Goal: Task Accomplishment & Management: Use online tool/utility

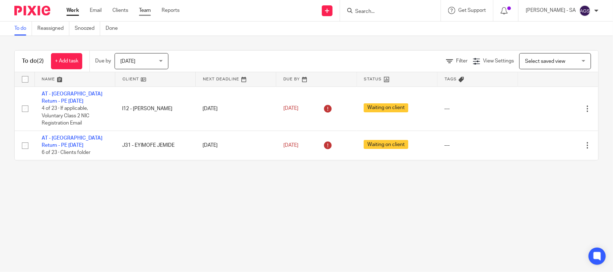
click at [149, 8] on link "Team" at bounding box center [145, 10] width 12 height 7
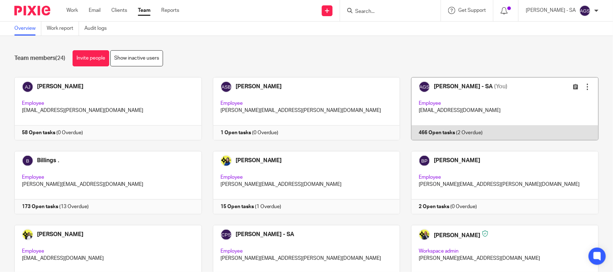
click at [444, 130] on link at bounding box center [499, 108] width 199 height 63
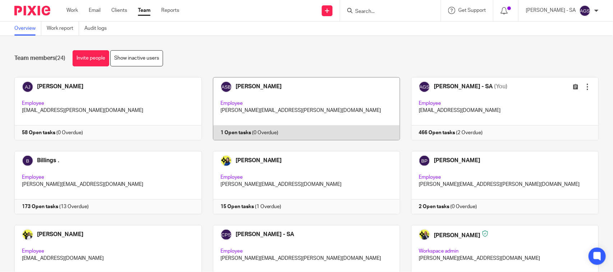
drag, startPoint x: 242, startPoint y: 53, endPoint x: 341, endPoint y: 83, distance: 104.0
click at [243, 53] on div "Team members (24) Invite people Show inactive users" at bounding box center [306, 58] width 584 height 16
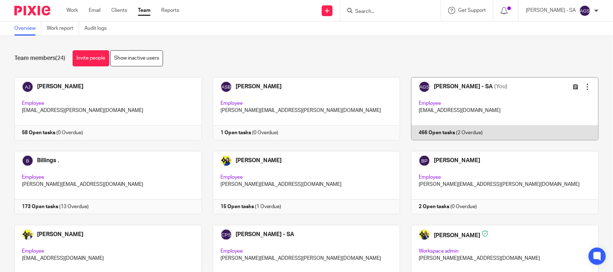
click at [481, 129] on link at bounding box center [499, 108] width 199 height 63
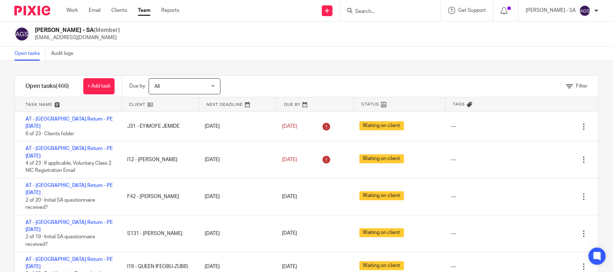
scroll to position [314, 0]
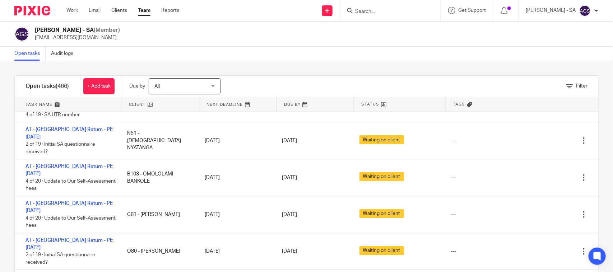
click at [331, 54] on div "Open tasks Audit logs" at bounding box center [306, 54] width 613 height 14
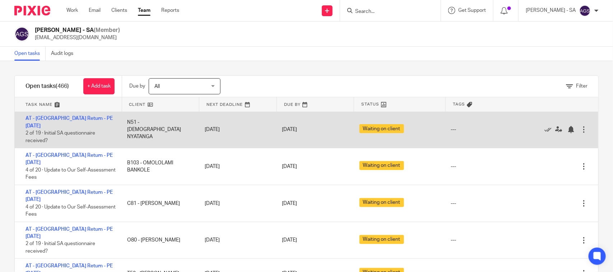
scroll to position [269, 0]
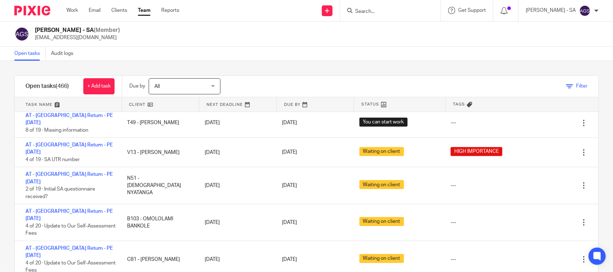
click at [566, 87] on icon at bounding box center [569, 86] width 7 height 7
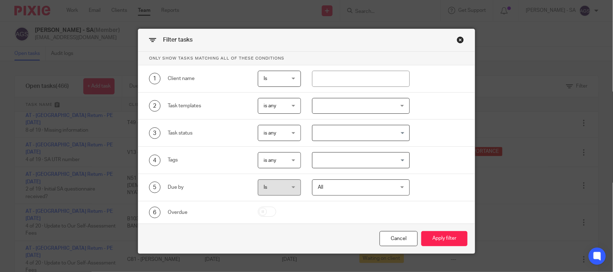
click at [337, 161] on input "Search for option" at bounding box center [359, 160] width 92 height 13
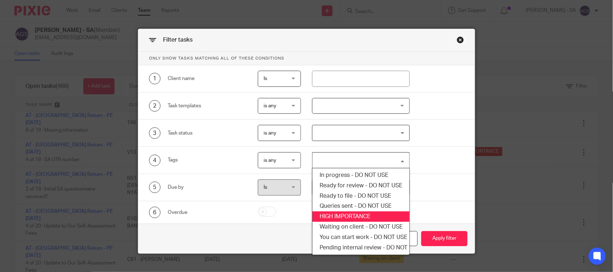
click at [338, 216] on li "HIGH IMPORTANCE" at bounding box center [360, 217] width 97 height 10
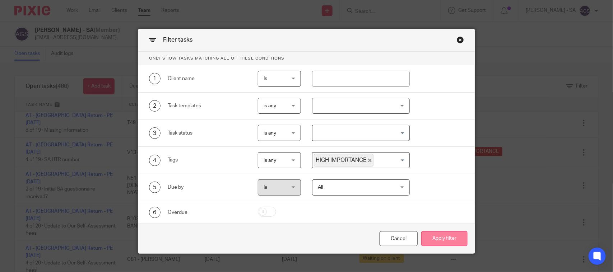
click at [435, 241] on button "Apply filter" at bounding box center [444, 238] width 46 height 15
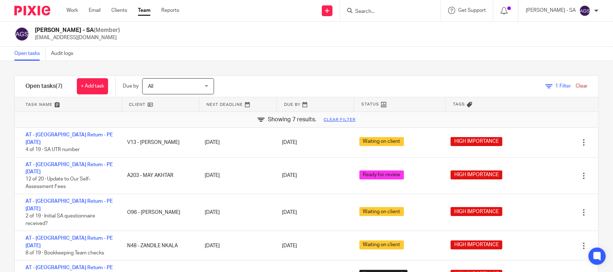
click at [235, 34] on div "Anjali Gamit - SA (Member) anjali.gamit@confiancebizsol.in" at bounding box center [306, 34] width 584 height 15
click at [319, 38] on div "Anjali Gamit - SA (Member) anjali.gamit@confiancebizsol.in" at bounding box center [306, 34] width 584 height 15
click at [270, 41] on div "Anjali Gamit - SA (Member) anjali.gamit@confiancebizsol.in" at bounding box center [306, 34] width 584 height 15
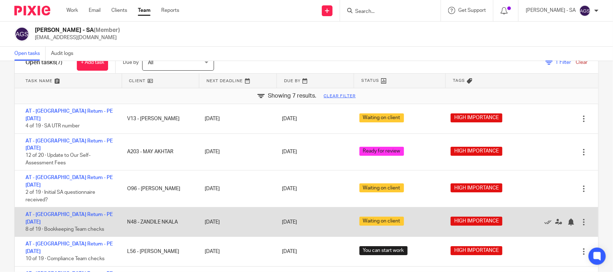
scroll to position [47, 0]
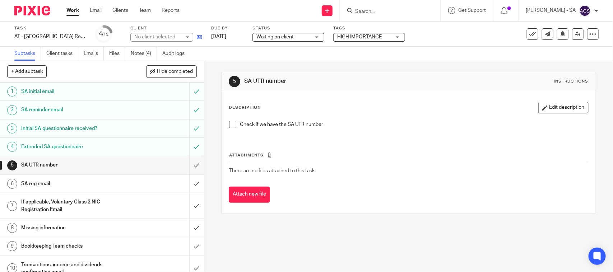
click at [197, 37] on icon at bounding box center [199, 36] width 5 height 5
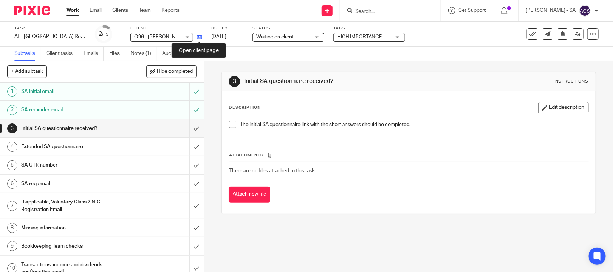
click at [199, 37] on icon at bounding box center [199, 36] width 5 height 5
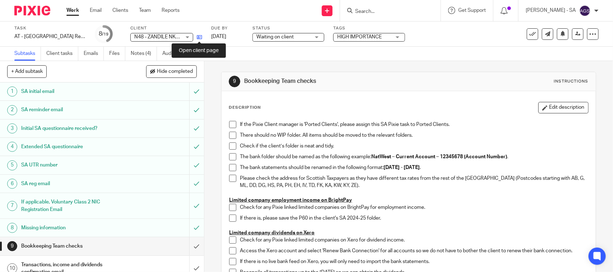
click at [197, 37] on icon at bounding box center [199, 36] width 5 height 5
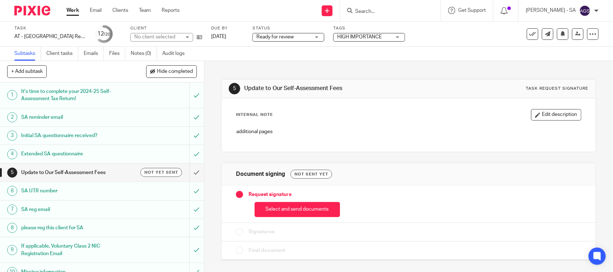
click at [224, 51] on div "Subtasks Client tasks Emails Files Notes (0) Audit logs" at bounding box center [306, 54] width 613 height 14
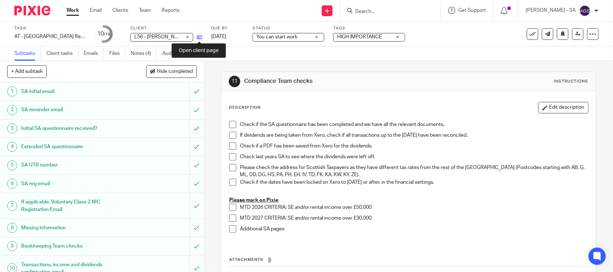
click at [199, 36] on icon at bounding box center [199, 36] width 5 height 5
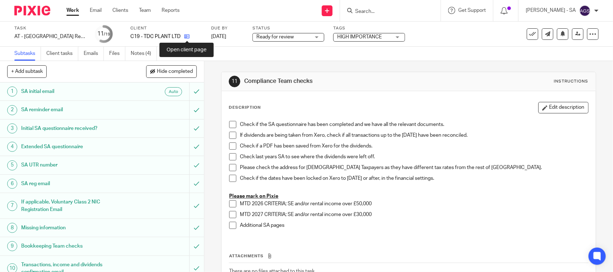
click at [185, 37] on icon at bounding box center [186, 36] width 5 height 5
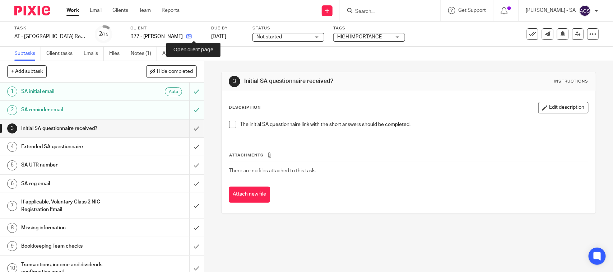
click at [192, 36] on icon at bounding box center [188, 36] width 5 height 5
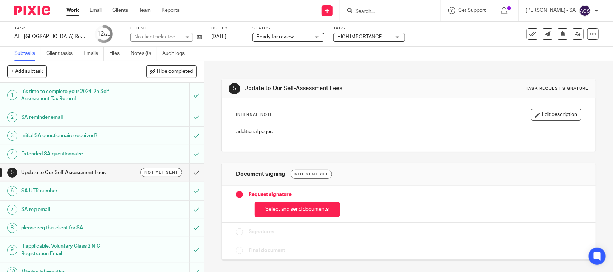
click at [198, 37] on icon at bounding box center [199, 36] width 5 height 5
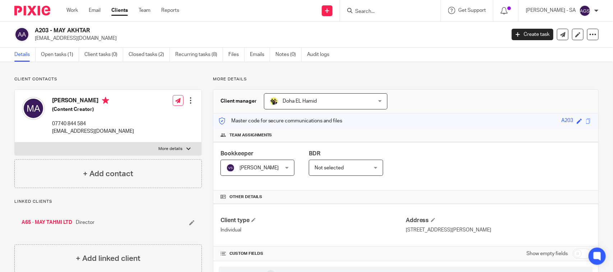
click at [45, 47] on main "A203 - MAY AKHTAR [EMAIL_ADDRESS][DOMAIN_NAME] Create task Update from Companie…" at bounding box center [306, 136] width 613 height 272
click at [50, 52] on link "Open tasks (1)" at bounding box center [60, 55] width 38 height 14
click at [48, 52] on link "Open tasks (1)" at bounding box center [60, 55] width 38 height 14
click at [66, 53] on link "Open tasks (1)" at bounding box center [60, 55] width 38 height 14
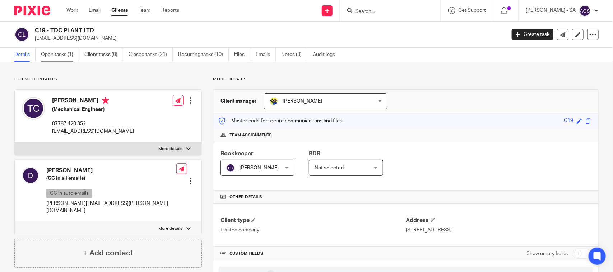
click at [53, 57] on link "Open tasks (1)" at bounding box center [60, 55] width 38 height 14
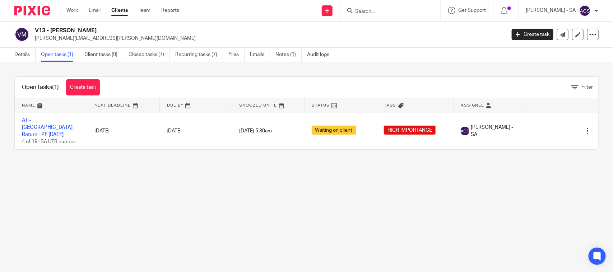
click at [60, 119] on link "AT - [GEOGRAPHIC_DATA] Return - PE [DATE]" at bounding box center [47, 128] width 51 height 20
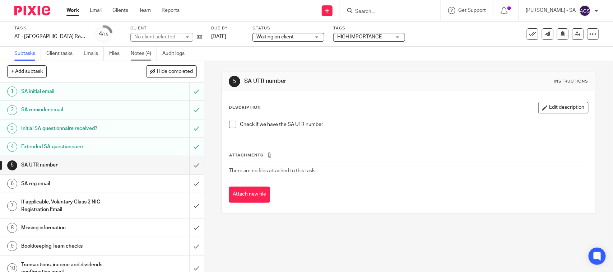
click at [148, 55] on link "Notes (4)" at bounding box center [144, 54] width 26 height 14
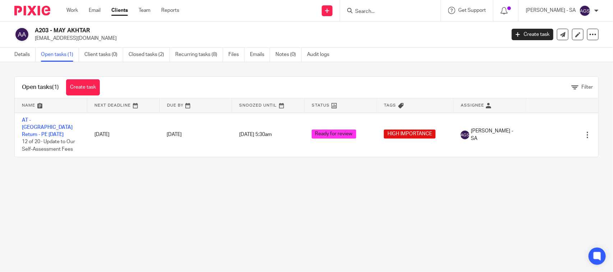
click at [56, 119] on link "AT - [GEOGRAPHIC_DATA] Return - PE [DATE]" at bounding box center [47, 128] width 51 height 20
click at [27, 55] on link "Details" at bounding box center [24, 55] width 21 height 14
click at [50, 120] on link "AT - SA Return - PE 05-04-2025" at bounding box center [47, 128] width 51 height 20
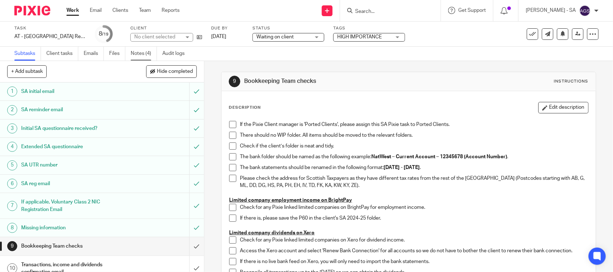
click at [135, 51] on link "Notes (4)" at bounding box center [144, 54] width 26 height 14
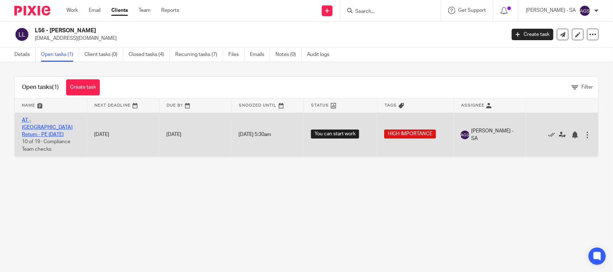
click at [44, 120] on link "AT - [GEOGRAPHIC_DATA] Return - PE [DATE]" at bounding box center [47, 128] width 51 height 20
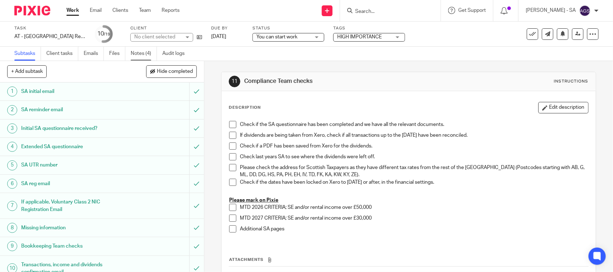
click at [145, 53] on link "Notes (4)" at bounding box center [144, 54] width 26 height 14
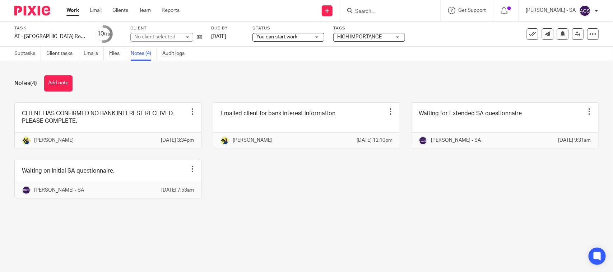
click at [304, 198] on div "CLIENT HAS CONFIRMED NO BANK INTEREST RECEIVED. PLEASE COMPLETE. Edit note Dele…" at bounding box center [301, 155] width 596 height 107
click at [320, 183] on div "CLIENT HAS CONFIRMED NO BANK INTEREST RECEIVED. PLEASE COMPLETE. Edit note Dele…" at bounding box center [301, 155] width 596 height 107
click at [25, 56] on link "Subtasks" at bounding box center [27, 54] width 27 height 14
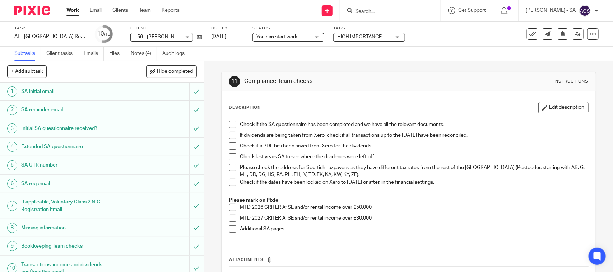
click at [234, 52] on div "Subtasks Client tasks Emails Files Notes (4) Audit logs" at bounding box center [306, 54] width 613 height 14
click at [145, 58] on link "Notes (4)" at bounding box center [144, 54] width 26 height 14
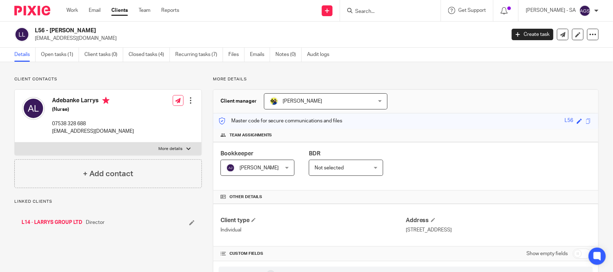
drag, startPoint x: 50, startPoint y: 99, endPoint x: 99, endPoint y: 99, distance: 48.8
click at [99, 99] on div "Adebanke Larrys (Nurse) 07538 328 688 [EMAIL_ADDRESS][DOMAIN_NAME]" at bounding box center [78, 115] width 112 height 45
copy h4 "Adebanke Larrys"
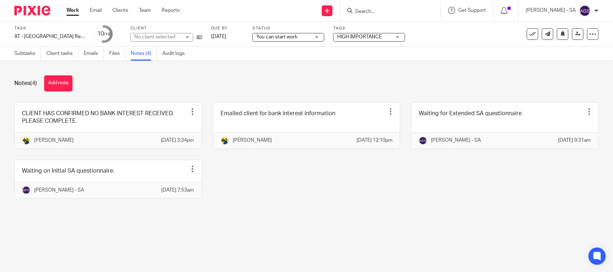
click at [334, 209] on div "CLIENT HAS CONFIRMED NO BANK INTEREST RECEIVED. PLEASE COMPLETE. Edit note Dele…" at bounding box center [301, 155] width 596 height 107
click at [56, 81] on button "Add note" at bounding box center [58, 83] width 28 height 16
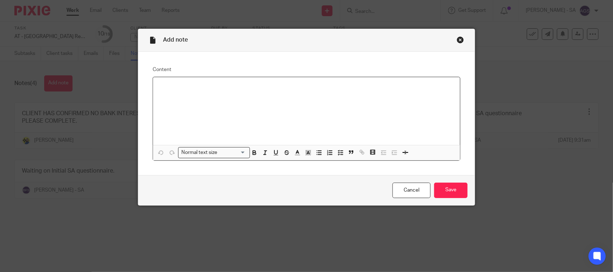
click at [162, 88] on p at bounding box center [307, 86] width 296 height 7
click at [444, 189] on input "Save" at bounding box center [450, 190] width 33 height 15
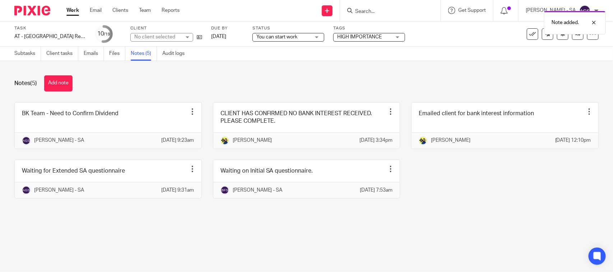
click at [305, 36] on span "You can start work" at bounding box center [283, 37] width 54 height 8
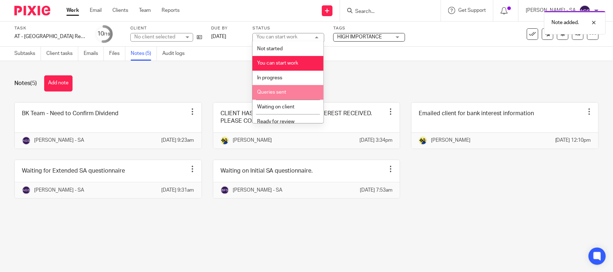
click at [269, 37] on div "You can start work" at bounding box center [276, 36] width 41 height 5
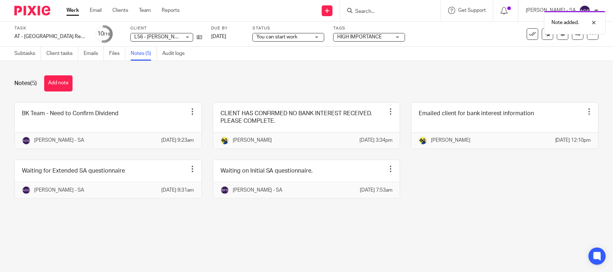
click at [272, 47] on div "Subtasks Client tasks Emails Files Notes (5) Audit logs" at bounding box center [306, 54] width 613 height 14
click at [275, 38] on span "You can start work" at bounding box center [276, 36] width 41 height 5
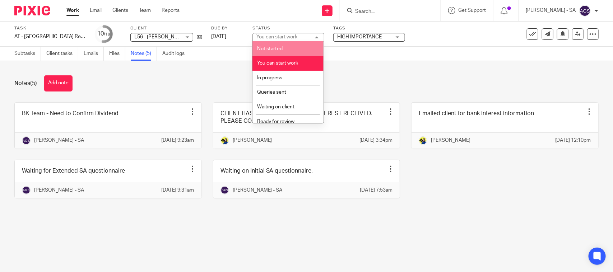
click at [257, 48] on li "Not started" at bounding box center [288, 48] width 71 height 15
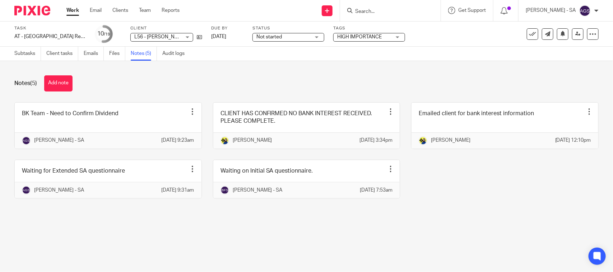
click at [349, 67] on div "Notes (5) Add note BK Team - Need to Confirm Dividend Edit note Delete note Anj…" at bounding box center [306, 142] width 613 height 163
click at [227, 83] on div "Notes (5) Add note" at bounding box center [306, 83] width 584 height 16
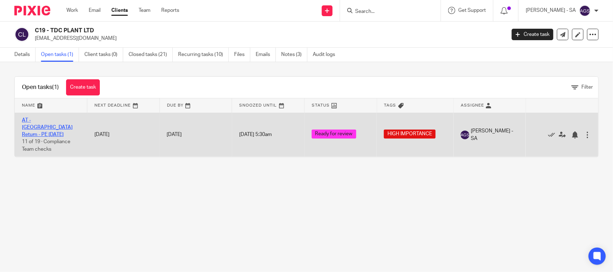
click at [60, 119] on link "AT - [GEOGRAPHIC_DATA] Return - PE [DATE]" at bounding box center [47, 128] width 51 height 20
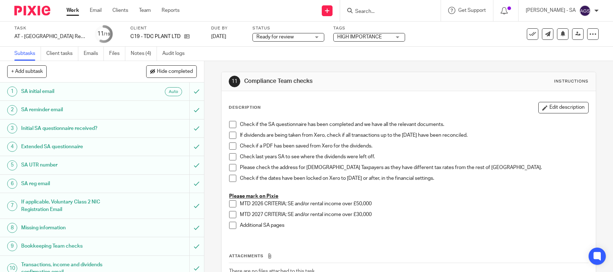
click at [139, 55] on link "Notes (4)" at bounding box center [144, 54] width 26 height 14
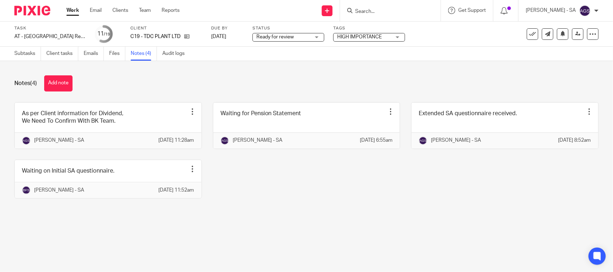
click at [231, 194] on div "As per Client information for Dividend, We Need To Confirm With BK Team. Edit n…" at bounding box center [301, 155] width 596 height 107
click at [289, 209] on div "As per Client information for Dividend, We Need To Confirm With BK Team. Edit n…" at bounding box center [301, 155] width 596 height 107
click at [242, 199] on div "As per Client information for Dividend, We Need To Confirm With BK Team. Edit n…" at bounding box center [301, 155] width 596 height 107
drag, startPoint x: 47, startPoint y: 83, endPoint x: 49, endPoint y: 105, distance: 22.0
click at [47, 82] on button "Add note" at bounding box center [58, 83] width 28 height 16
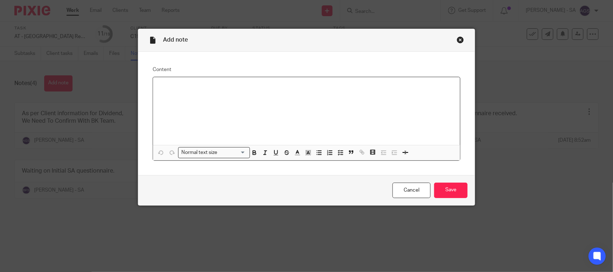
click at [169, 96] on div at bounding box center [306, 111] width 307 height 68
click at [283, 83] on p "Please review the SA return and send to the client." at bounding box center [307, 86] width 296 height 7
click at [453, 191] on input "Save" at bounding box center [450, 190] width 33 height 15
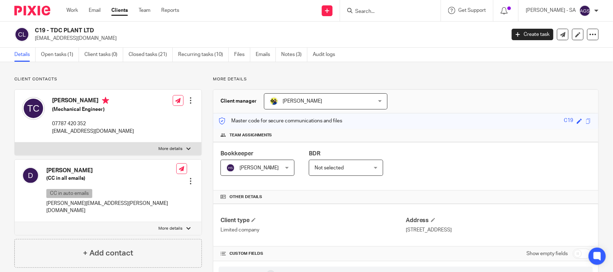
drag, startPoint x: 56, startPoint y: 97, endPoint x: 94, endPoint y: 97, distance: 37.4
click at [94, 97] on h4 "[PERSON_NAME]" at bounding box center [93, 101] width 82 height 9
copy h4 "[PERSON_NAME]"
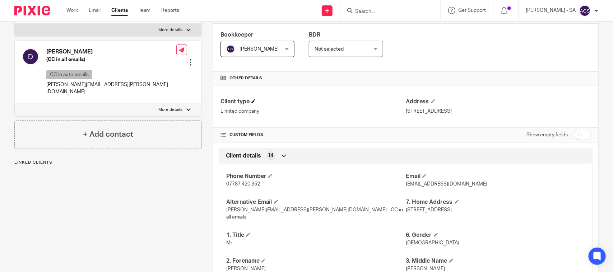
scroll to position [135, 0]
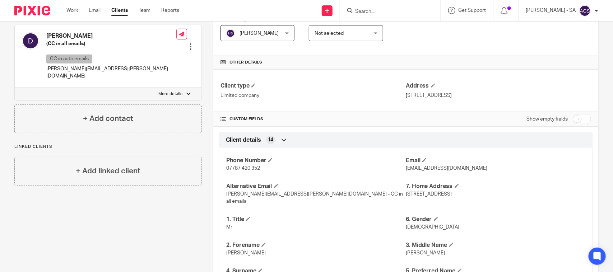
drag, startPoint x: 450, startPoint y: 196, endPoint x: 467, endPoint y: 196, distance: 16.9
click at [452, 196] on span "4 Roundhouse Circle, Renfrew, PA4 8FL" at bounding box center [429, 194] width 46 height 5
copy span "Renfrew"
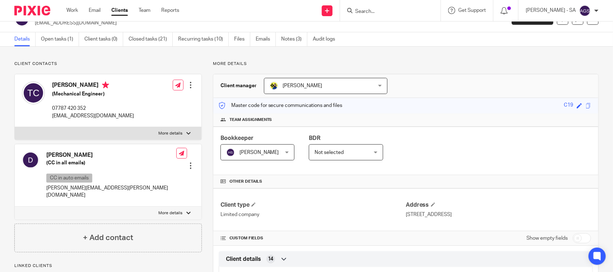
scroll to position [0, 0]
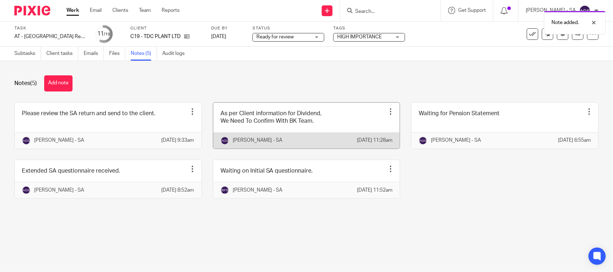
click at [274, 130] on link at bounding box center [306, 126] width 187 height 46
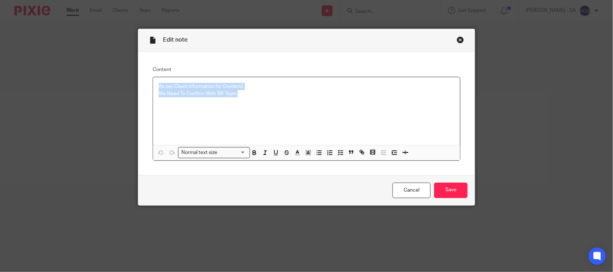
click at [142, 68] on div "Content As per Client information for Dividend, We Need To Confirm With BK Team…" at bounding box center [306, 114] width 337 height 124
click at [341, 153] on line "button" at bounding box center [342, 153] width 2 height 0
click at [159, 85] on span at bounding box center [162, 86] width 7 height 7
click at [159, 99] on span at bounding box center [162, 97] width 7 height 7
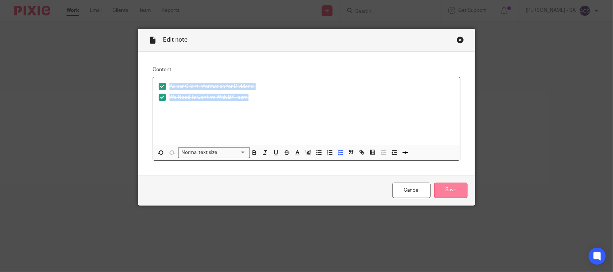
click at [442, 184] on input "Save" at bounding box center [450, 190] width 33 height 15
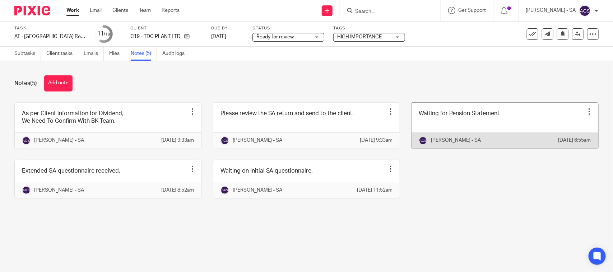
click at [424, 122] on link at bounding box center [505, 126] width 187 height 46
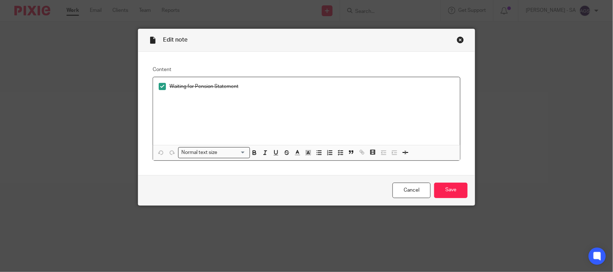
click at [457, 38] on div "Close this dialog window" at bounding box center [460, 39] width 7 height 7
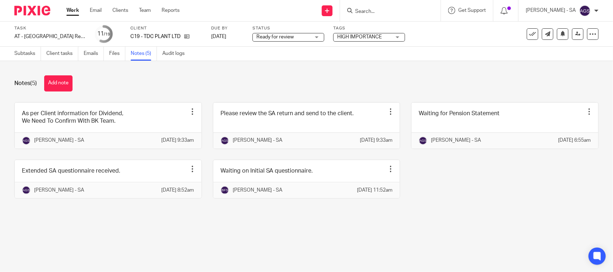
click at [96, 190] on link at bounding box center [108, 179] width 187 height 38
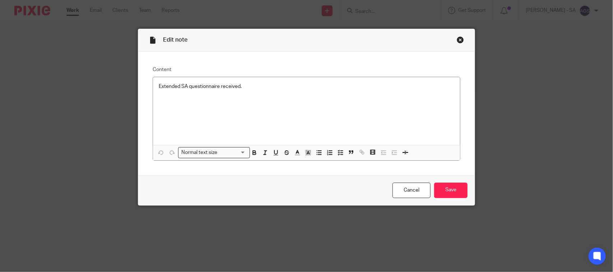
click at [457, 36] on div "Close this dialog window" at bounding box center [460, 39] width 7 height 7
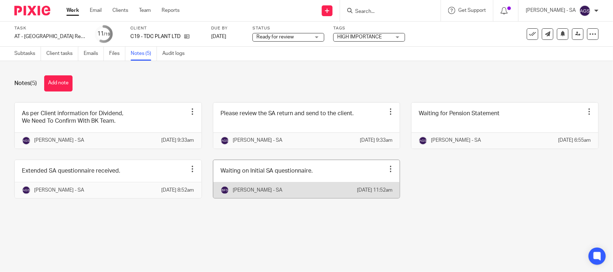
click at [261, 187] on link at bounding box center [306, 179] width 187 height 38
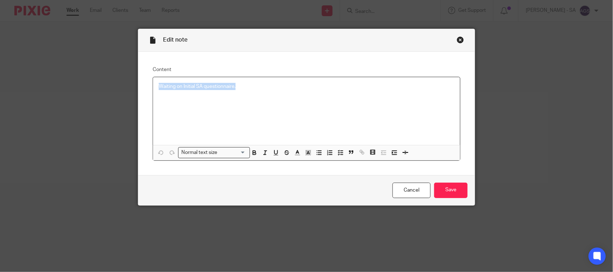
click at [103, 85] on div "Edit note Content Waiting on Initial SA questionnaire. Normal text size Loading…" at bounding box center [306, 136] width 613 height 272
click at [341, 154] on line "button" at bounding box center [342, 154] width 2 height 0
drag, startPoint x: 157, startPoint y: 87, endPoint x: 200, endPoint y: 121, distance: 54.2
click at [159, 87] on span at bounding box center [162, 86] width 7 height 7
click at [443, 193] on input "Save" at bounding box center [450, 190] width 33 height 15
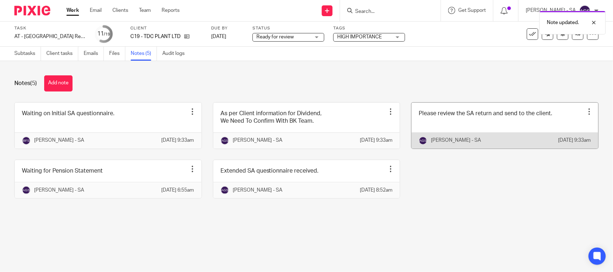
click at [482, 118] on link at bounding box center [505, 126] width 187 height 46
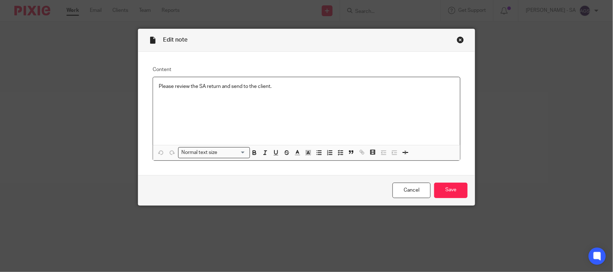
click at [242, 85] on p "Please review the SA return and send to the client." at bounding box center [307, 86] width 296 height 7
drag, startPoint x: 271, startPoint y: 83, endPoint x: 272, endPoint y: 88, distance: 4.7
click at [272, 83] on p "Please review the SA return and send to the client." at bounding box center [307, 86] width 296 height 7
click at [470, 186] on div "Cancel Save" at bounding box center [306, 190] width 337 height 30
click at [459, 193] on input "Save" at bounding box center [450, 190] width 33 height 15
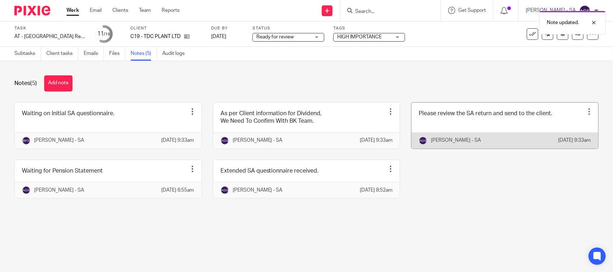
click at [484, 127] on link at bounding box center [505, 126] width 187 height 46
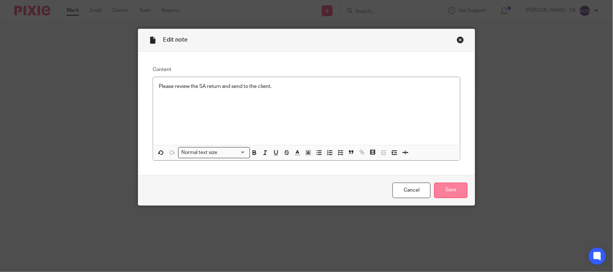
click at [454, 196] on input "Save" at bounding box center [450, 190] width 33 height 15
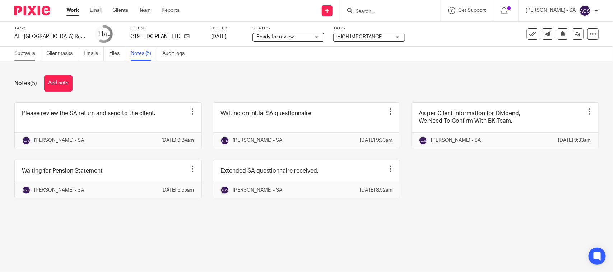
click at [30, 50] on link "Subtasks" at bounding box center [27, 54] width 27 height 14
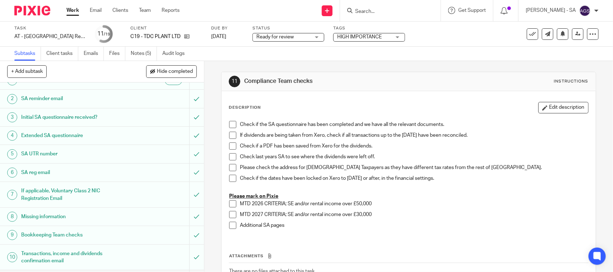
scroll to position [45, 0]
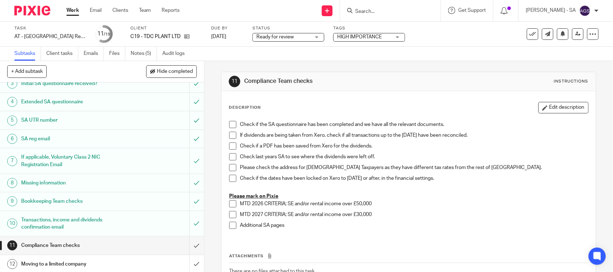
click at [55, 154] on h1 "If applicable, Voluntary Class 2 NIC Registration Email" at bounding box center [74, 161] width 107 height 18
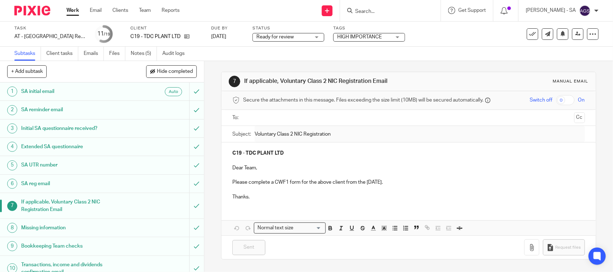
scroll to position [45, 0]
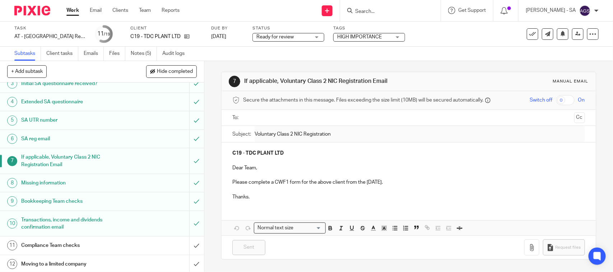
click at [69, 184] on h1 "Missing information" at bounding box center [74, 183] width 107 height 11
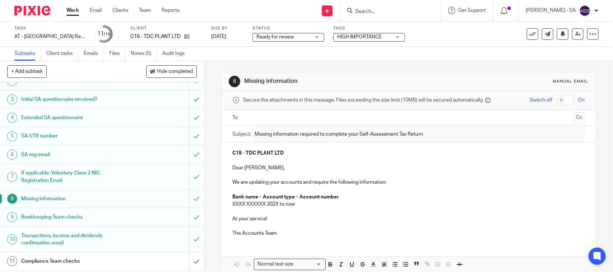
scroll to position [45, 0]
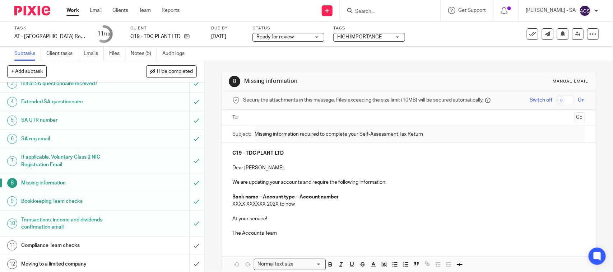
click at [42, 198] on h1 "Bookkeeping Team checks" at bounding box center [74, 201] width 107 height 11
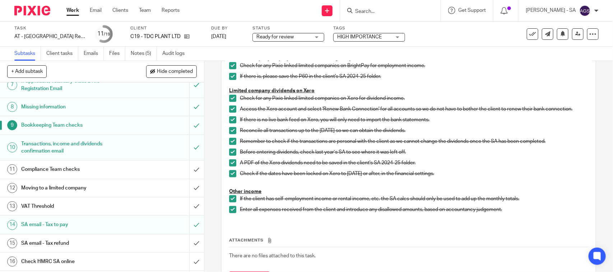
scroll to position [135, 0]
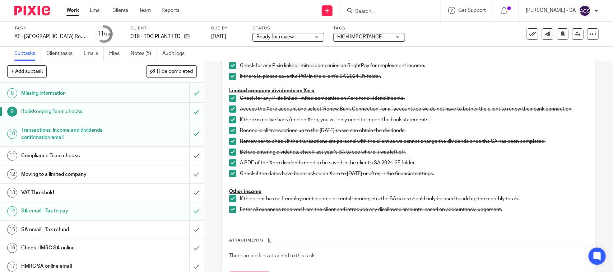
click at [48, 211] on h1 "SA email - Tax to pay" at bounding box center [74, 211] width 107 height 11
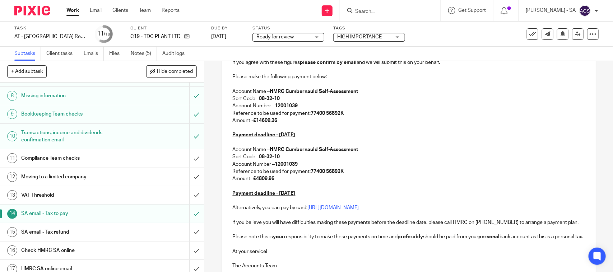
scroll to position [135, 0]
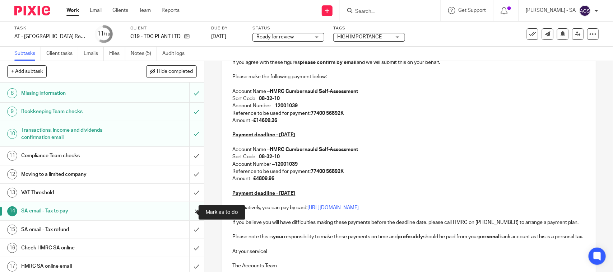
click at [189, 214] on input "submit" at bounding box center [102, 211] width 204 height 18
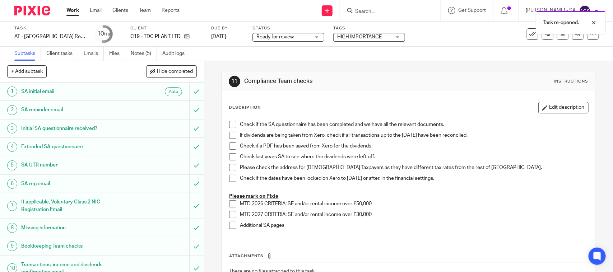
scroll to position [184, 0]
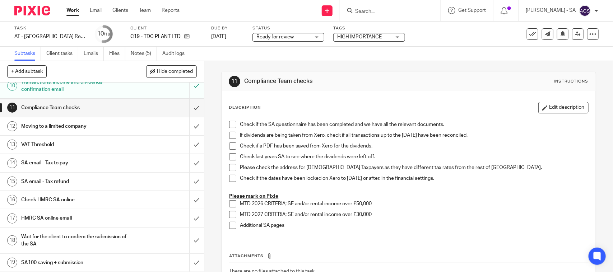
click at [50, 162] on h1 "SA email - Tax to pay" at bounding box center [74, 163] width 107 height 11
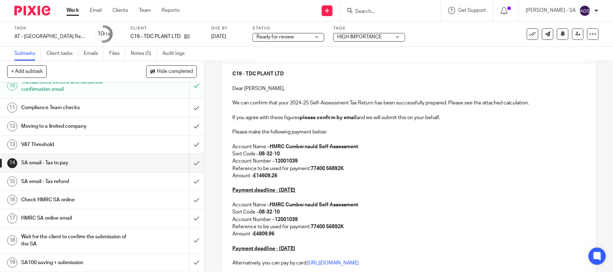
scroll to position [90, 0]
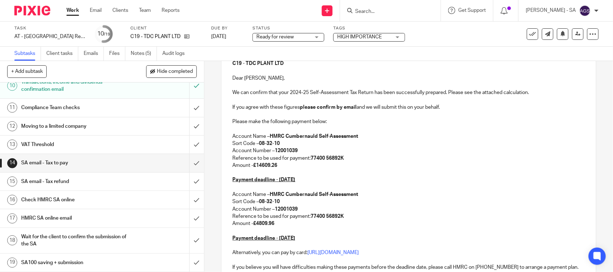
click at [261, 166] on strong "£14609.26" at bounding box center [265, 165] width 24 height 5
click at [264, 166] on strong "£14,609.26" at bounding box center [265, 165] width 25 height 5
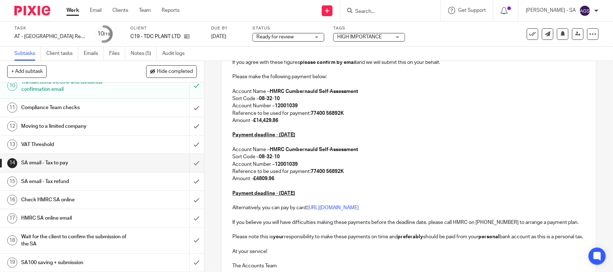
drag, startPoint x: 256, startPoint y: 179, endPoint x: 274, endPoint y: 178, distance: 18.3
click at [274, 178] on p "Amount - £4809.96" at bounding box center [408, 178] width 352 height 7
click at [287, 180] on p "Amount - £4,809.96" at bounding box center [408, 178] width 352 height 7
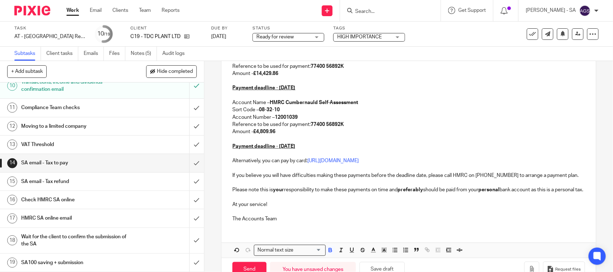
scroll to position [210, 0]
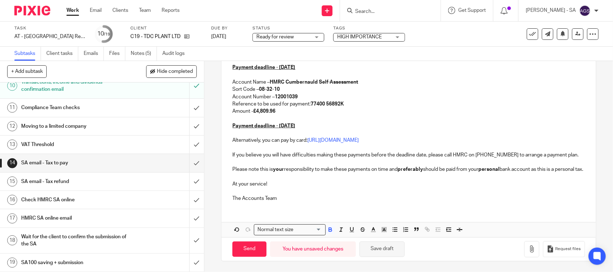
click at [382, 254] on button "Save draft" at bounding box center [382, 249] width 45 height 15
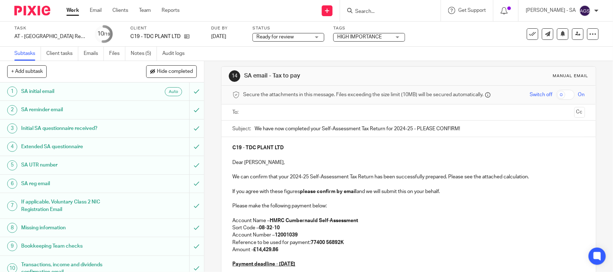
scroll to position [0, 0]
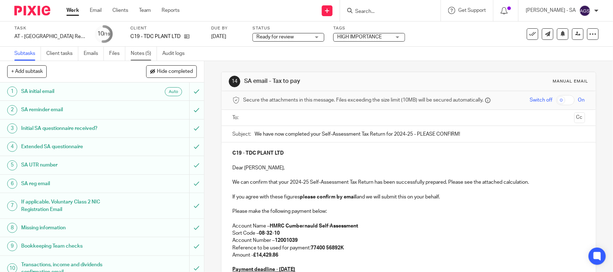
click at [144, 54] on link "Notes (5)" at bounding box center [144, 54] width 26 height 14
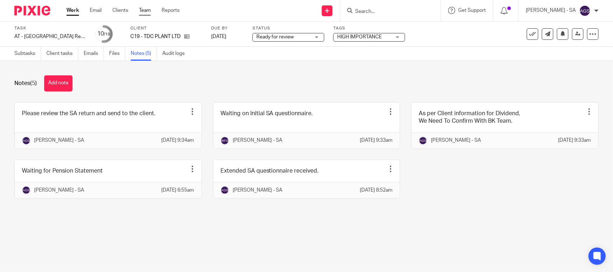
click at [143, 10] on link "Team" at bounding box center [145, 10] width 12 height 7
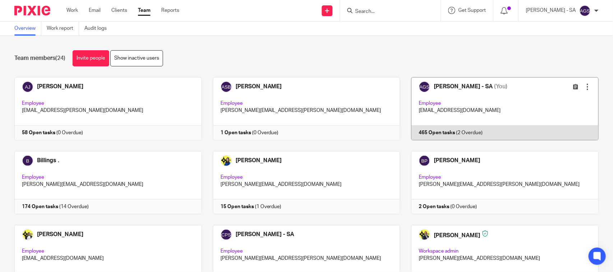
click at [495, 123] on link at bounding box center [499, 108] width 199 height 63
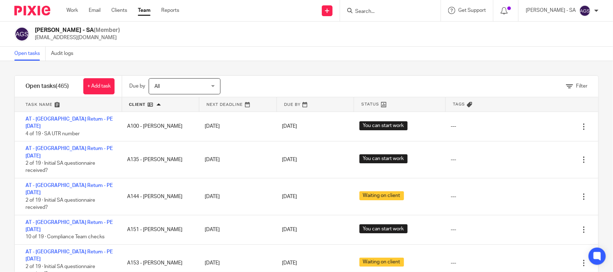
click at [292, 37] on div "[PERSON_NAME] - SA (Member) [EMAIL_ADDRESS][DOMAIN_NAME]" at bounding box center [306, 34] width 584 height 15
click at [323, 46] on div "Anjali Gamit - SA (Member) anjali.gamit@confiancebizsol.in" at bounding box center [306, 34] width 613 height 25
click at [566, 89] on icon at bounding box center [569, 86] width 7 height 7
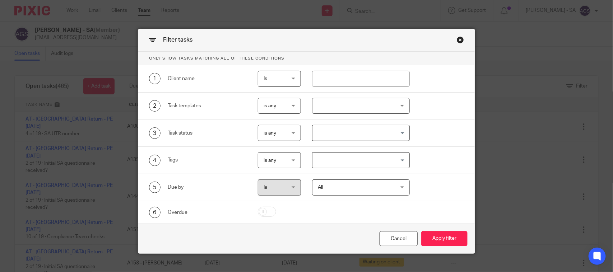
click at [336, 162] on input "Search for option" at bounding box center [359, 160] width 92 height 13
click at [457, 40] on div "Close this dialog window" at bounding box center [460, 39] width 7 height 7
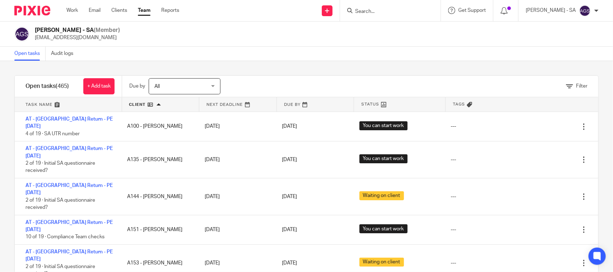
click at [568, 83] on div "Filter" at bounding box center [577, 87] width 22 height 8
click at [576, 85] on span "Filter" at bounding box center [581, 86] width 11 height 5
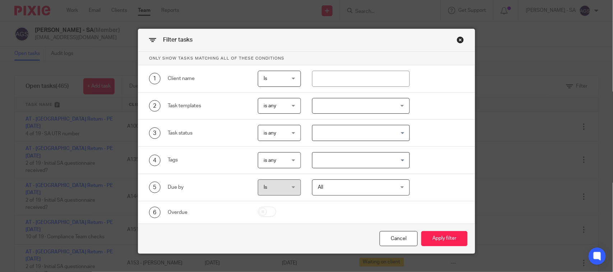
click at [334, 133] on input "Search for option" at bounding box center [359, 133] width 92 height 13
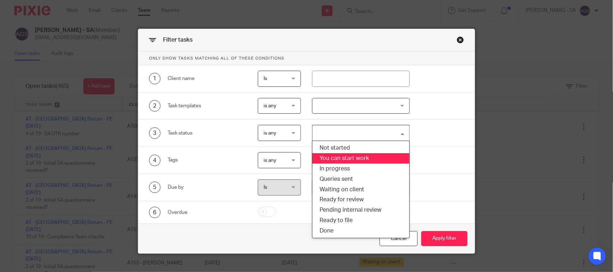
click at [327, 157] on li "You can start work" at bounding box center [360, 158] width 97 height 10
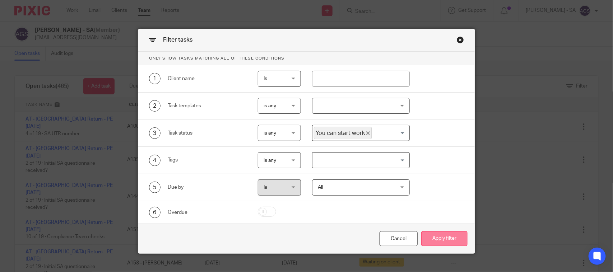
click at [429, 236] on button "Apply filter" at bounding box center [444, 238] width 46 height 15
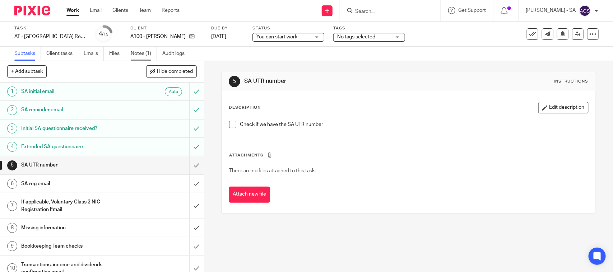
click at [132, 50] on link "Notes (1)" at bounding box center [144, 54] width 26 height 14
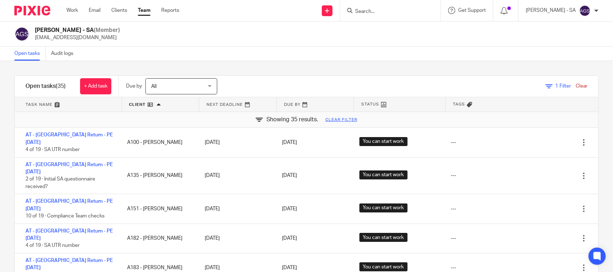
click at [576, 85] on link "Clear" at bounding box center [582, 86] width 12 height 5
click at [576, 86] on link "Clear" at bounding box center [582, 86] width 12 height 5
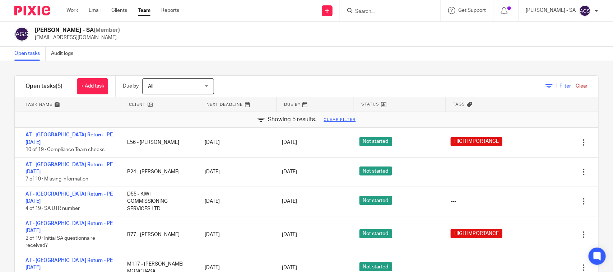
click at [576, 86] on link "Clear" at bounding box center [582, 86] width 12 height 5
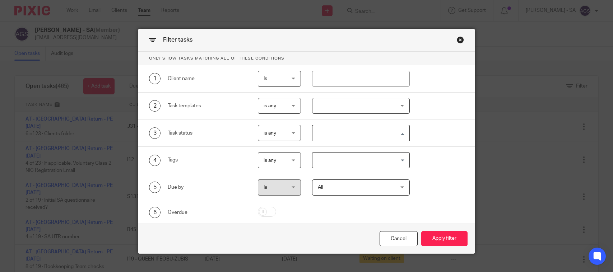
click at [328, 129] on input "Search for option" at bounding box center [359, 133] width 92 height 13
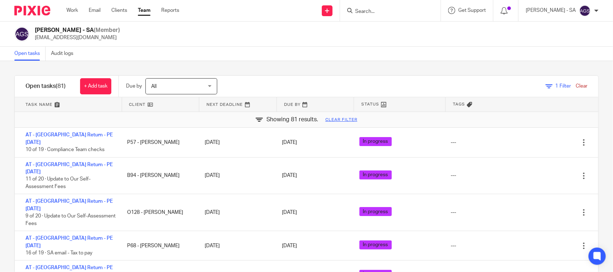
click at [576, 86] on link "Clear" at bounding box center [582, 86] width 12 height 5
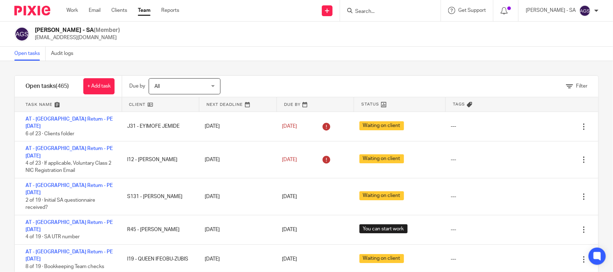
drag, startPoint x: 0, startPoint y: 0, endPoint x: 569, endPoint y: 87, distance: 575.2
click at [576, 87] on span "Filter" at bounding box center [581, 86] width 11 height 5
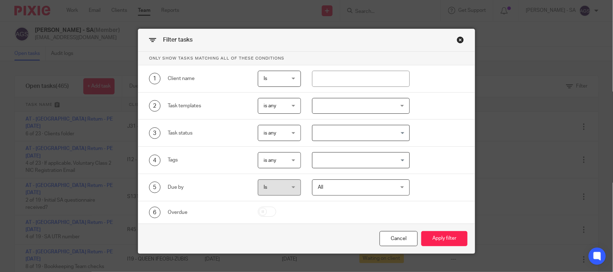
click at [347, 134] on input "Search for option" at bounding box center [359, 133] width 92 height 13
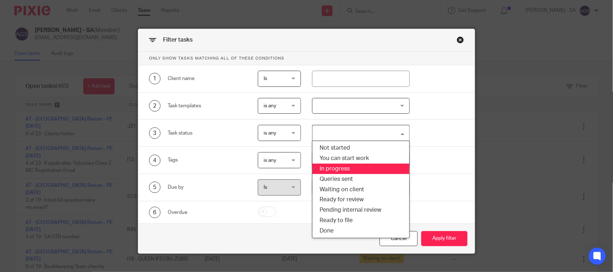
click at [443, 131] on div "3 Task status is any is any is any is none is_any Loading... Not started You ca…" at bounding box center [301, 133] width 326 height 16
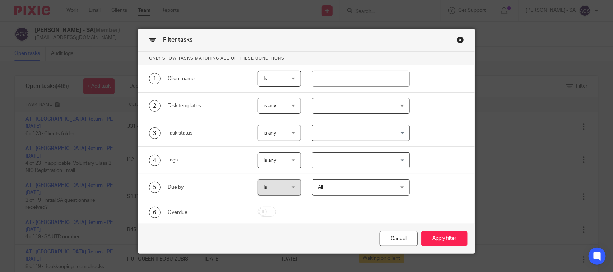
click at [377, 139] on input "Search for option" at bounding box center [359, 133] width 92 height 13
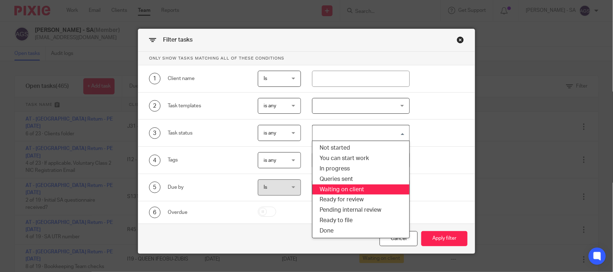
click at [339, 188] on li "Waiting on client" at bounding box center [360, 190] width 97 height 10
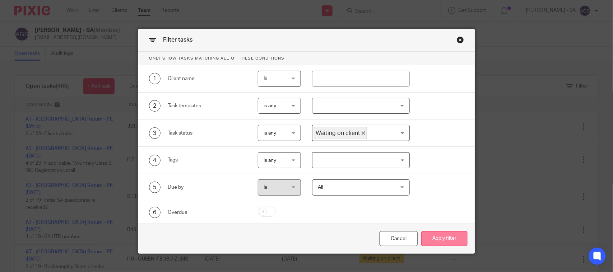
click at [437, 236] on button "Apply filter" at bounding box center [444, 238] width 46 height 15
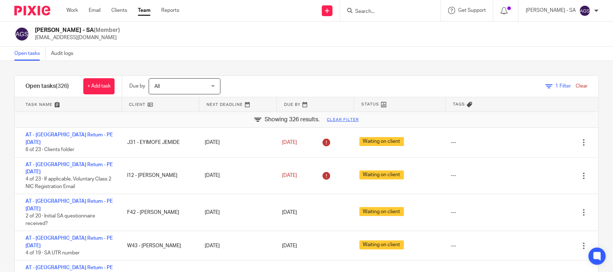
click at [588, 120] on div "Filter tasks Only show tasks matching all of these conditions 1 Client name Is …" at bounding box center [306, 166] width 613 height 211
click at [307, 42] on div "[PERSON_NAME] - SA (Member) [EMAIL_ADDRESS][DOMAIN_NAME]" at bounding box center [306, 34] width 613 height 25
